Goal: Complete application form: Complete application form

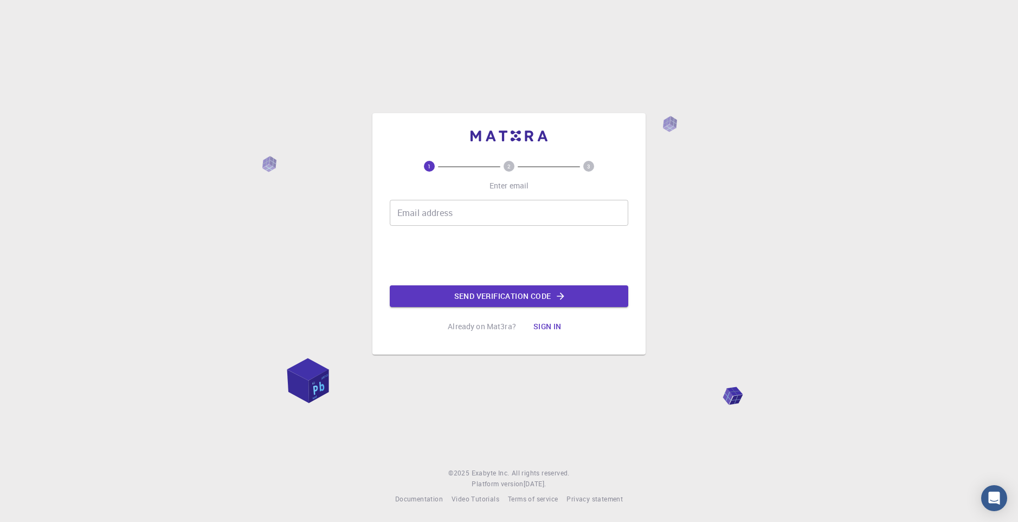
click at [504, 222] on input "Email address" at bounding box center [509, 213] width 238 height 26
type input "[EMAIL_ADDRESS][DOMAIN_NAME]"
click at [567, 290] on button "Send verification code" at bounding box center [509, 297] width 238 height 22
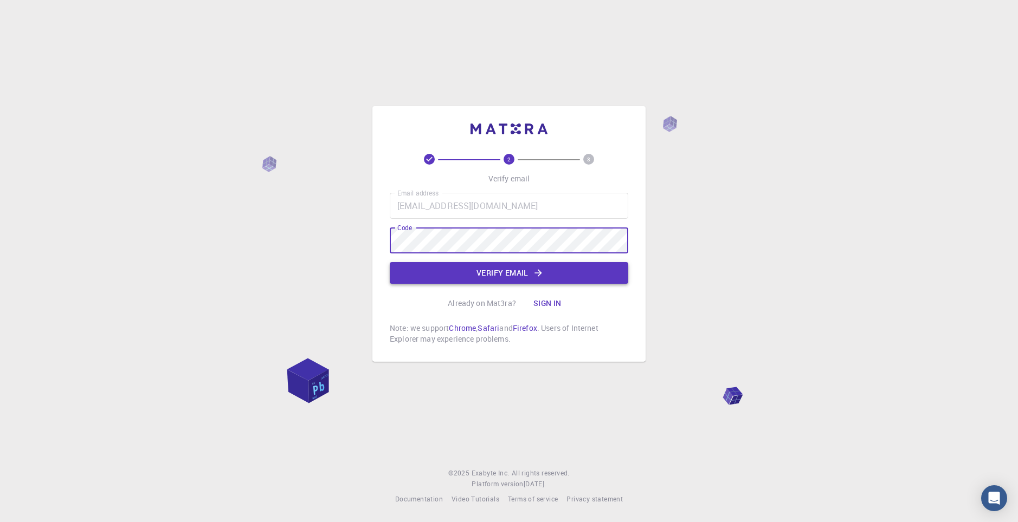
click at [533, 276] on icon "button" at bounding box center [538, 273] width 11 height 11
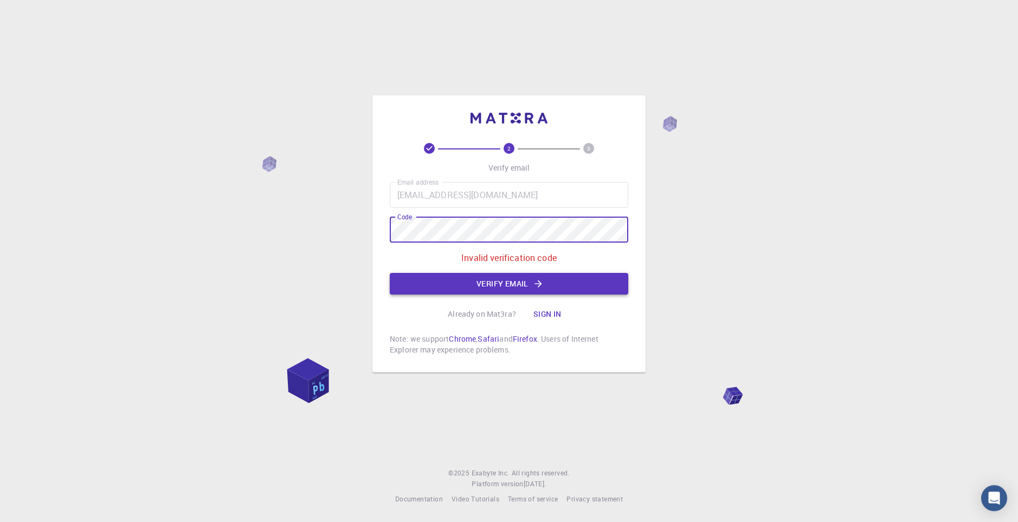
click at [496, 286] on button "Verify email" at bounding box center [509, 284] width 238 height 22
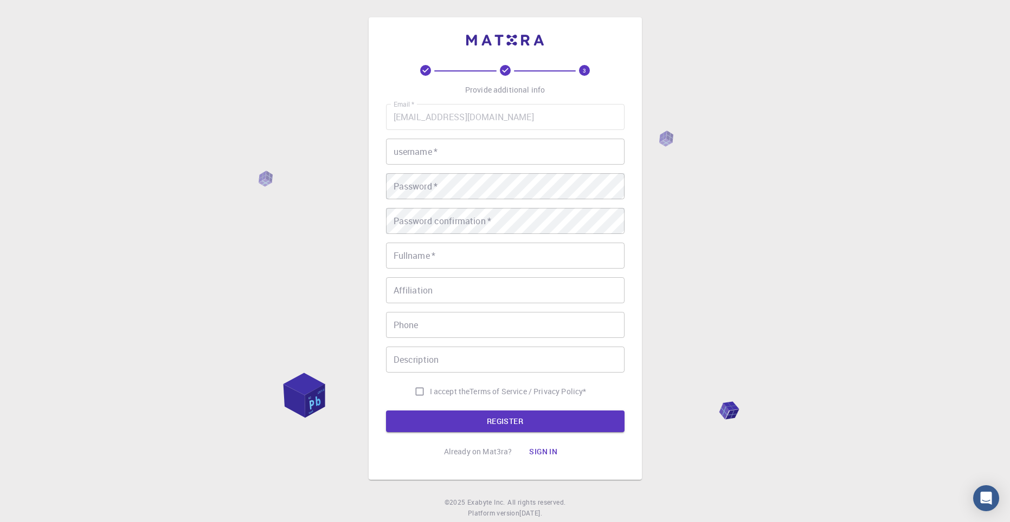
click at [522, 163] on input "username   *" at bounding box center [505, 152] width 238 height 26
type input "chucknorris"
click at [453, 253] on input "Fullname   *" at bounding box center [505, 256] width 238 height 26
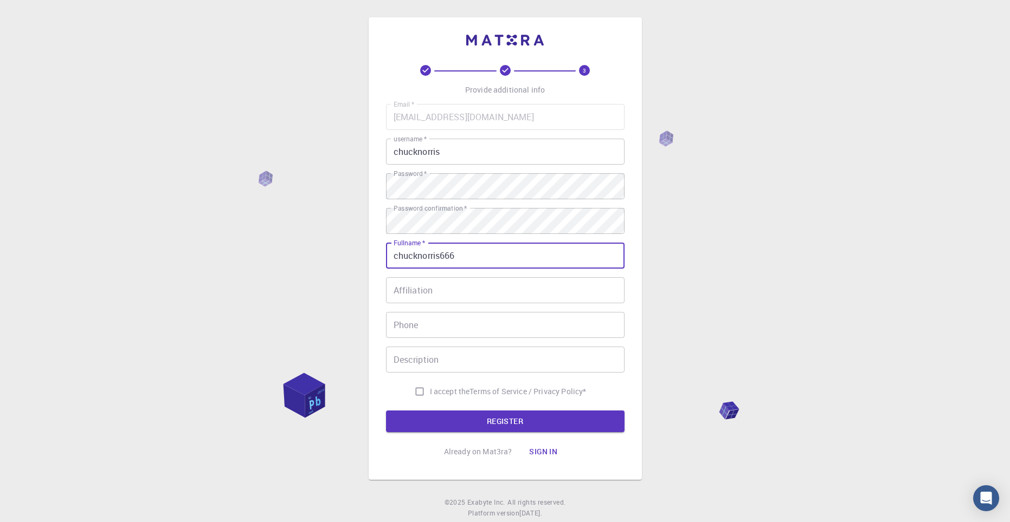
type input "chucknorris666"
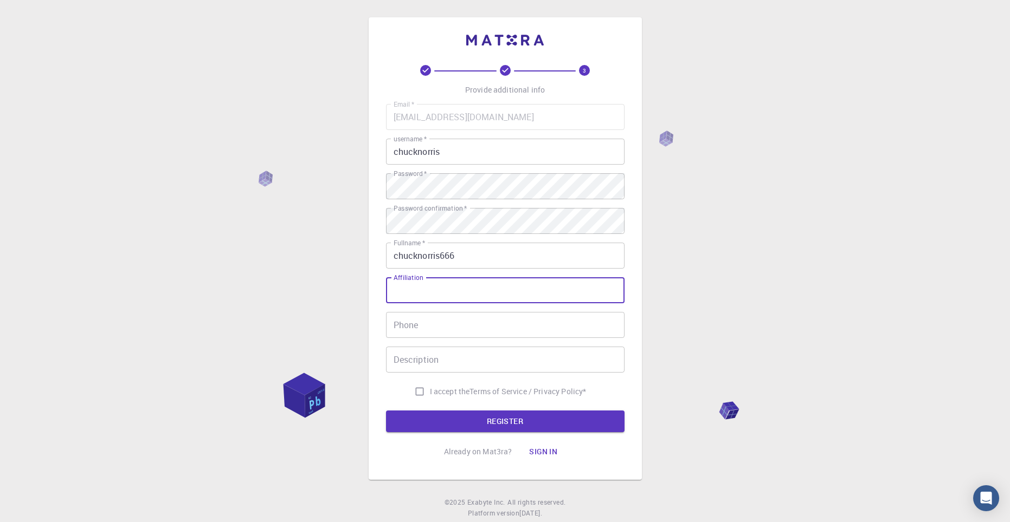
click at [490, 292] on input "Affiliation" at bounding box center [505, 290] width 238 height 26
type input "888"
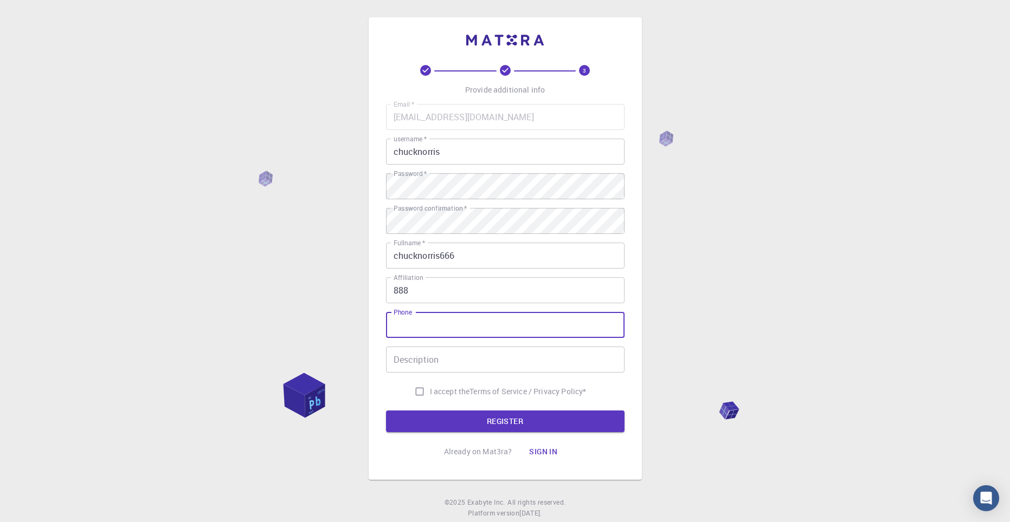
click at [483, 337] on input "Phone" at bounding box center [505, 325] width 238 height 26
click at [481, 371] on input "Description" at bounding box center [505, 360] width 238 height 26
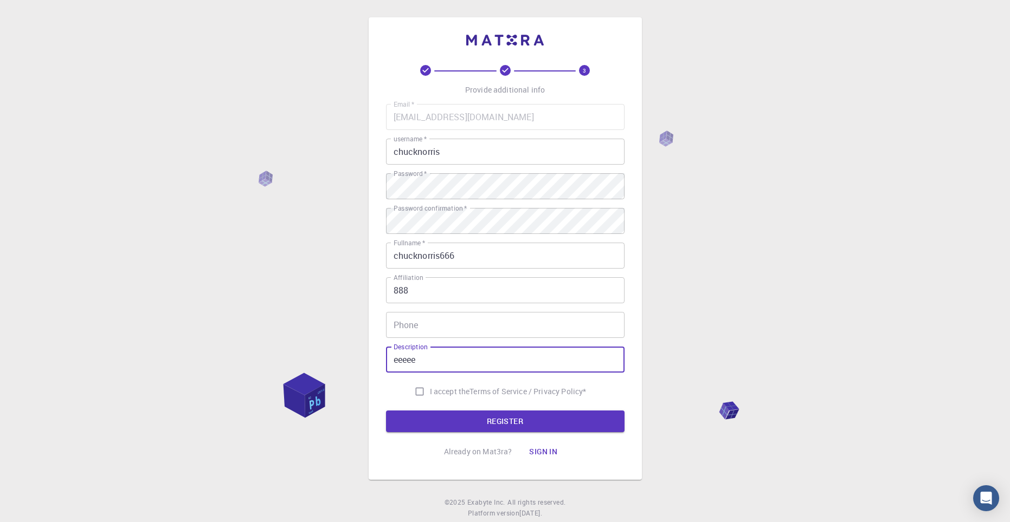
type input "eeeee"
click at [422, 391] on input "I accept the Terms of Service / Privacy Policy *" at bounding box center [419, 392] width 21 height 21
checkbox input "true"
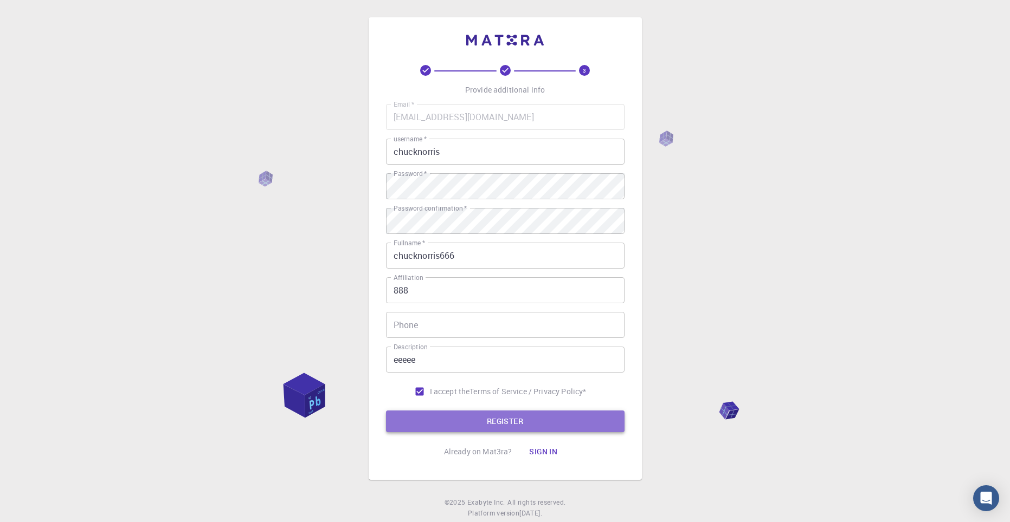
click at [505, 417] on button "REGISTER" at bounding box center [505, 422] width 238 height 22
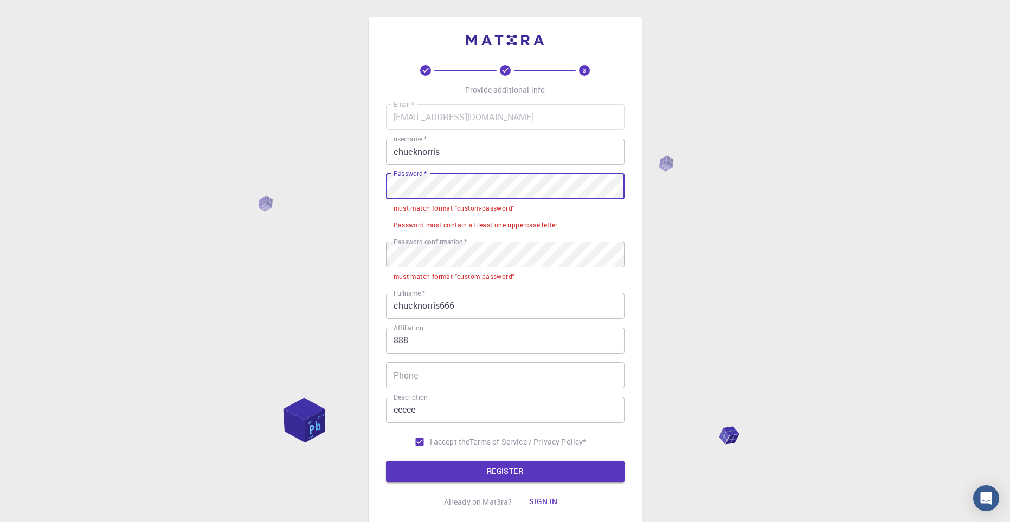
click at [183, 174] on div "3 Provide additional info Email   * [EMAIL_ADDRESS][DOMAIN_NAME] Email   * user…" at bounding box center [505, 301] width 1010 height 602
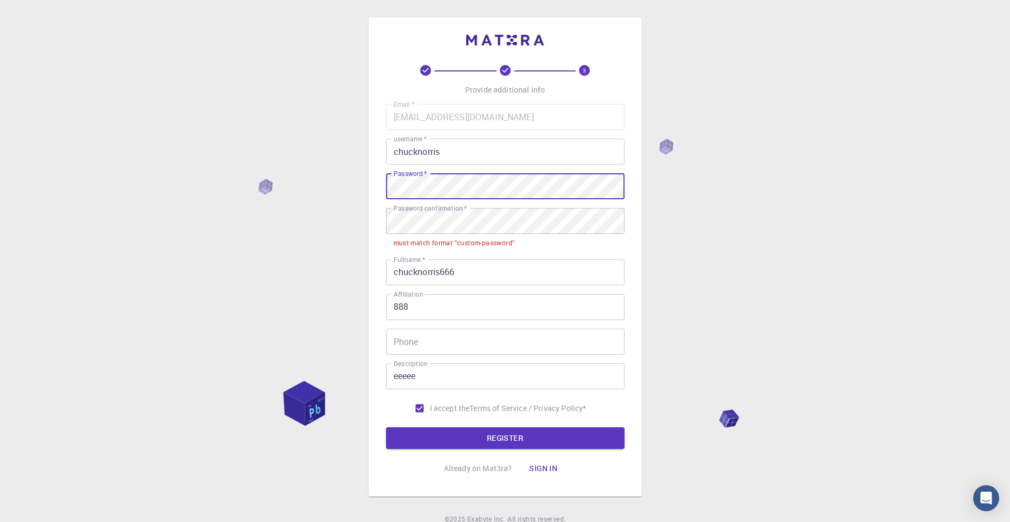
click at [267, 185] on div "3 Provide additional info Email   * [EMAIL_ADDRESS][DOMAIN_NAME] Email   * user…" at bounding box center [505, 284] width 1010 height 569
click at [292, 219] on div "3 Provide additional info Email   * [EMAIL_ADDRESS][DOMAIN_NAME] Email   * user…" at bounding box center [505, 284] width 1010 height 569
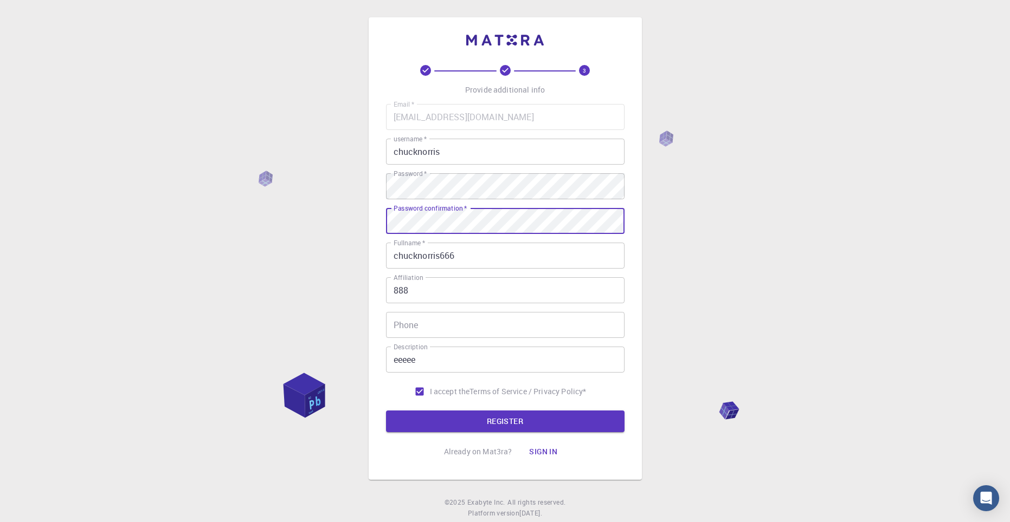
click at [345, 218] on div "3 Provide additional info Email   * [EMAIL_ADDRESS][DOMAIN_NAME] Email   * user…" at bounding box center [505, 276] width 1010 height 552
click at [468, 331] on input "Phone" at bounding box center [505, 325] width 238 height 26
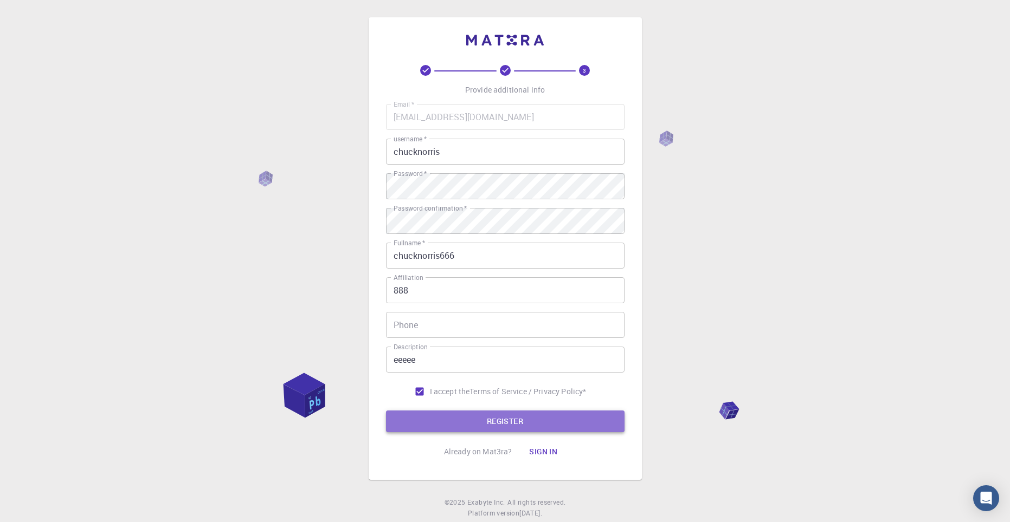
click at [508, 420] on button "REGISTER" at bounding box center [505, 422] width 238 height 22
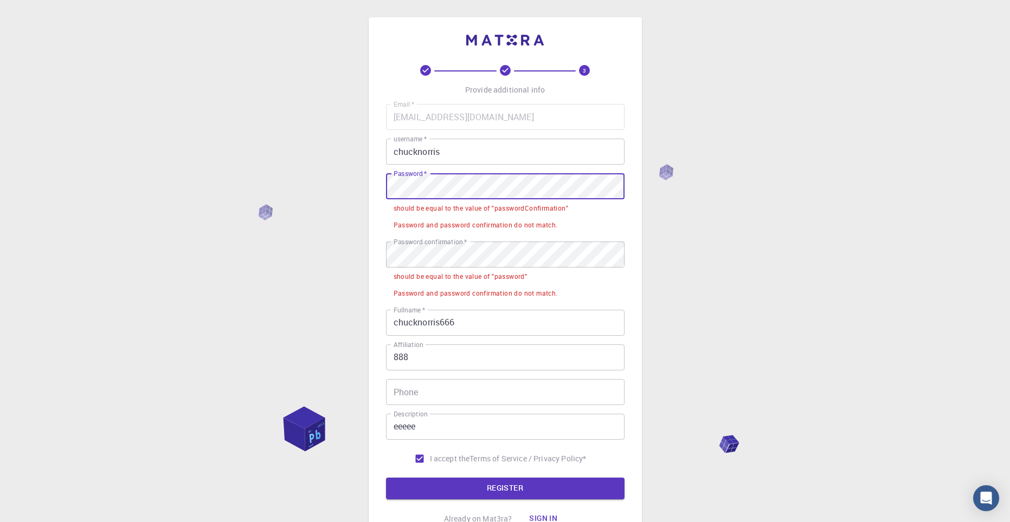
click at [209, 160] on div "3 Provide additional info Email   * [EMAIL_ADDRESS][DOMAIN_NAME] Email   * user…" at bounding box center [505, 309] width 1010 height 618
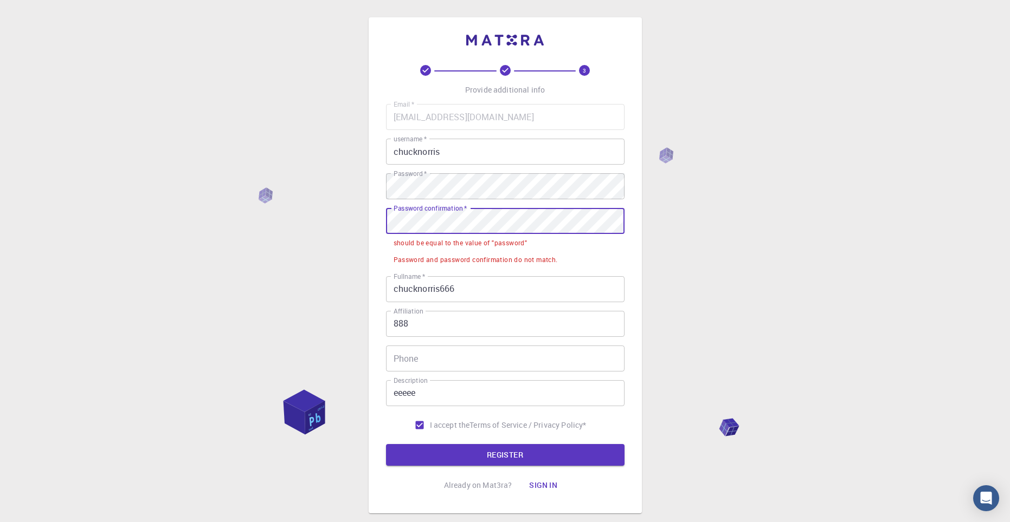
click at [232, 190] on div "3 Provide additional info Email   * [EMAIL_ADDRESS][DOMAIN_NAME] Email   * user…" at bounding box center [505, 292] width 1010 height 585
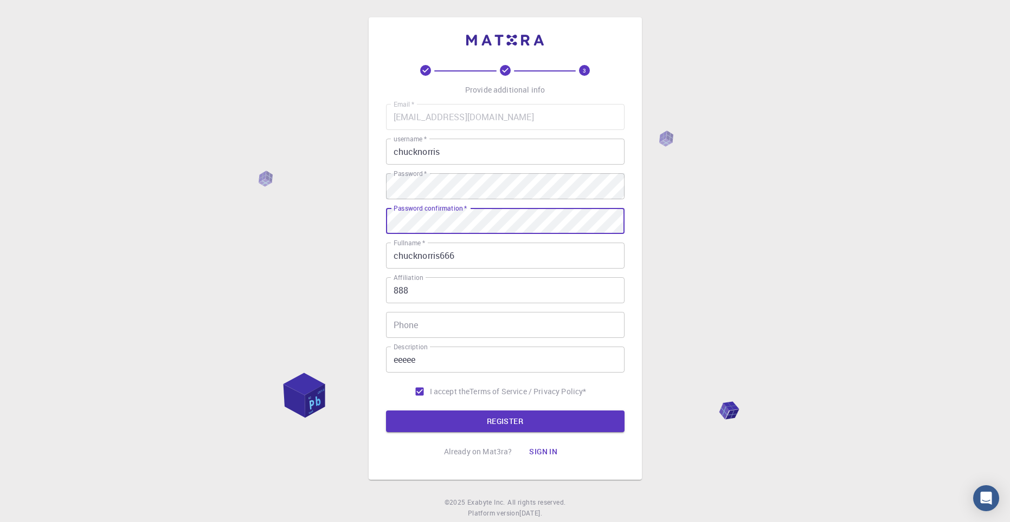
click at [244, 214] on div "3 Provide additional info Email   * [EMAIL_ADDRESS][DOMAIN_NAME] Email   * user…" at bounding box center [505, 276] width 1010 height 552
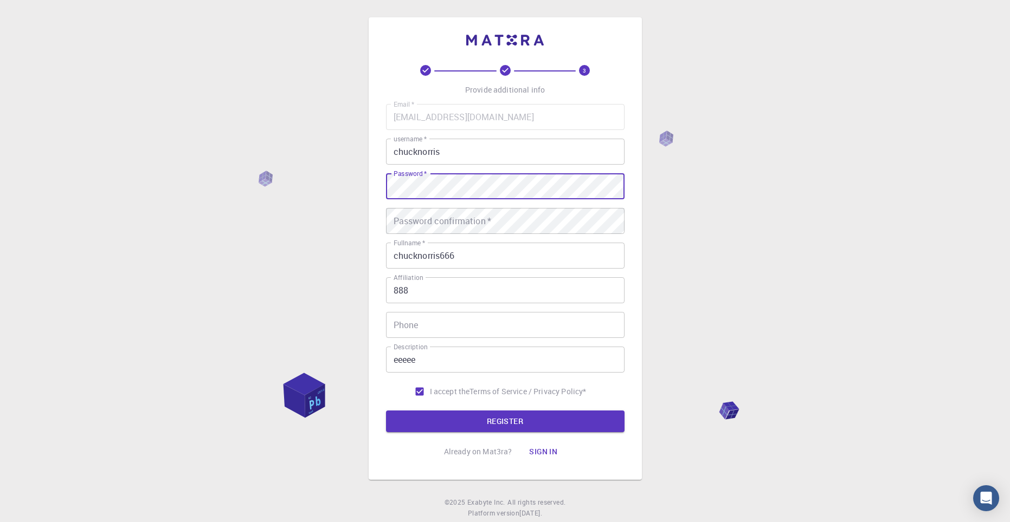
click at [275, 192] on div "3 Provide additional info Email   * [EMAIL_ADDRESS][DOMAIN_NAME] Email   * user…" at bounding box center [505, 276] width 1010 height 552
click at [332, 188] on div "3 Provide additional info Email   * [EMAIL_ADDRESS][DOMAIN_NAME] Email   * user…" at bounding box center [505, 276] width 1010 height 552
click at [339, 191] on div "3 Provide additional info Email   * [EMAIL_ADDRESS][DOMAIN_NAME] Email   * user…" at bounding box center [505, 276] width 1010 height 552
drag, startPoint x: 781, startPoint y: 286, endPoint x: 660, endPoint y: 264, distance: 123.3
click at [780, 287] on div "3 Provide additional info Email   * [EMAIL_ADDRESS][DOMAIN_NAME] Email   * user…" at bounding box center [505, 276] width 1010 height 552
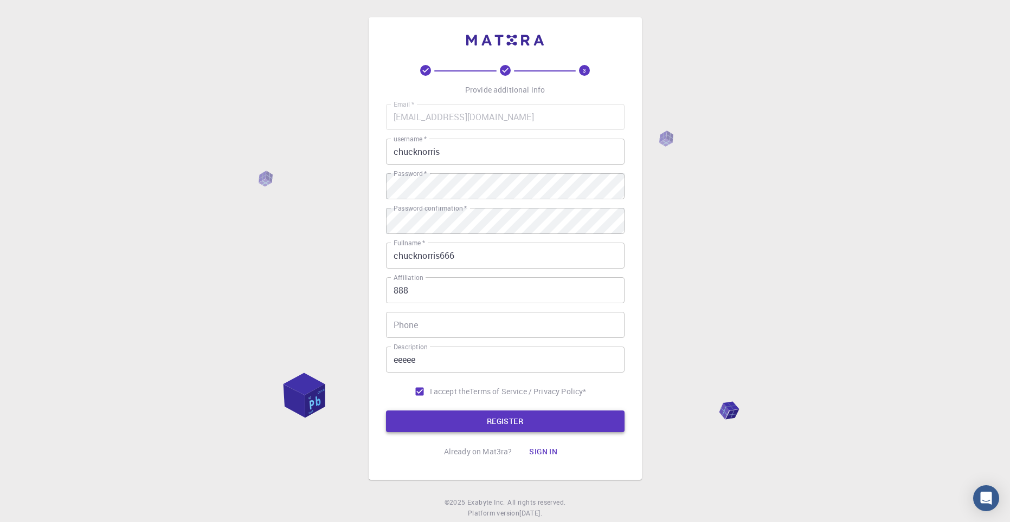
click at [513, 422] on button "REGISTER" at bounding box center [505, 422] width 238 height 22
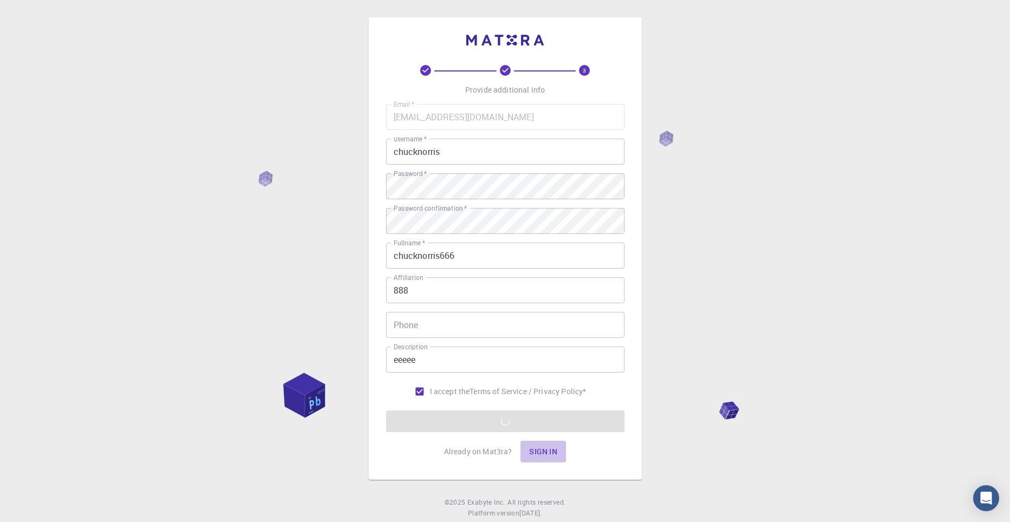
click at [539, 456] on button "Sign in" at bounding box center [543, 452] width 46 height 22
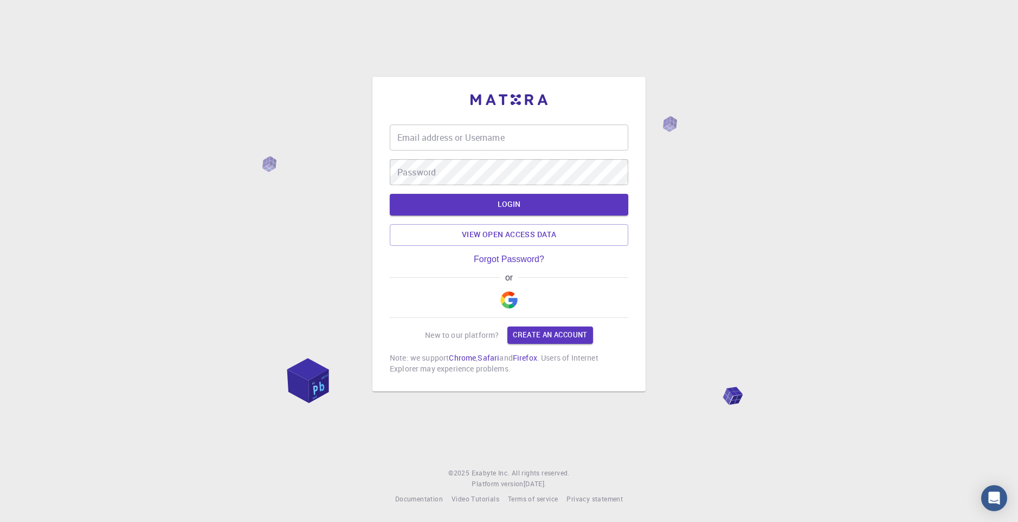
type input "chucknorris"
click at [502, 206] on button "LOGIN" at bounding box center [509, 205] width 238 height 22
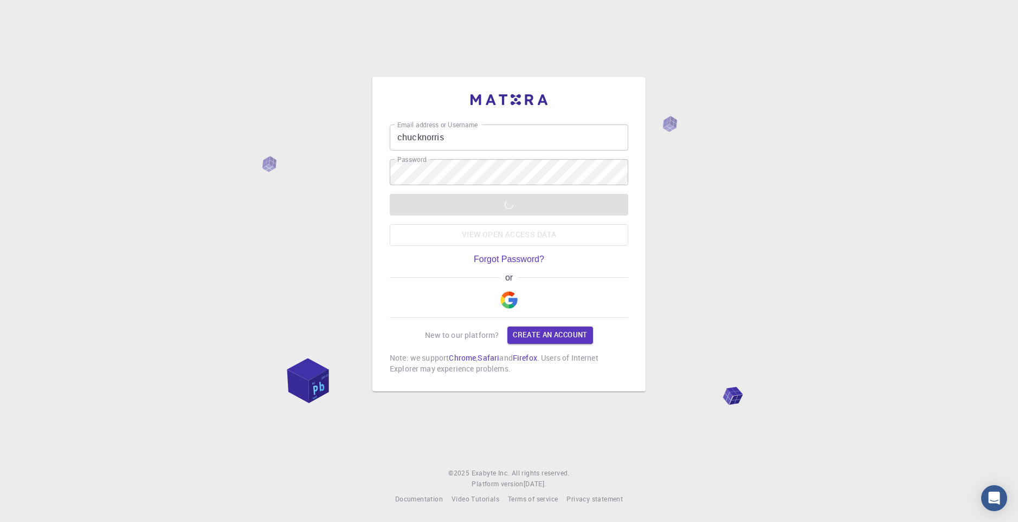
click at [508, 90] on div "Email address or Username chucknorris Email address or Username Password Passwo…" at bounding box center [508, 234] width 273 height 315
click at [502, 103] on img at bounding box center [508, 99] width 77 height 11
